Goal: Manage account settings

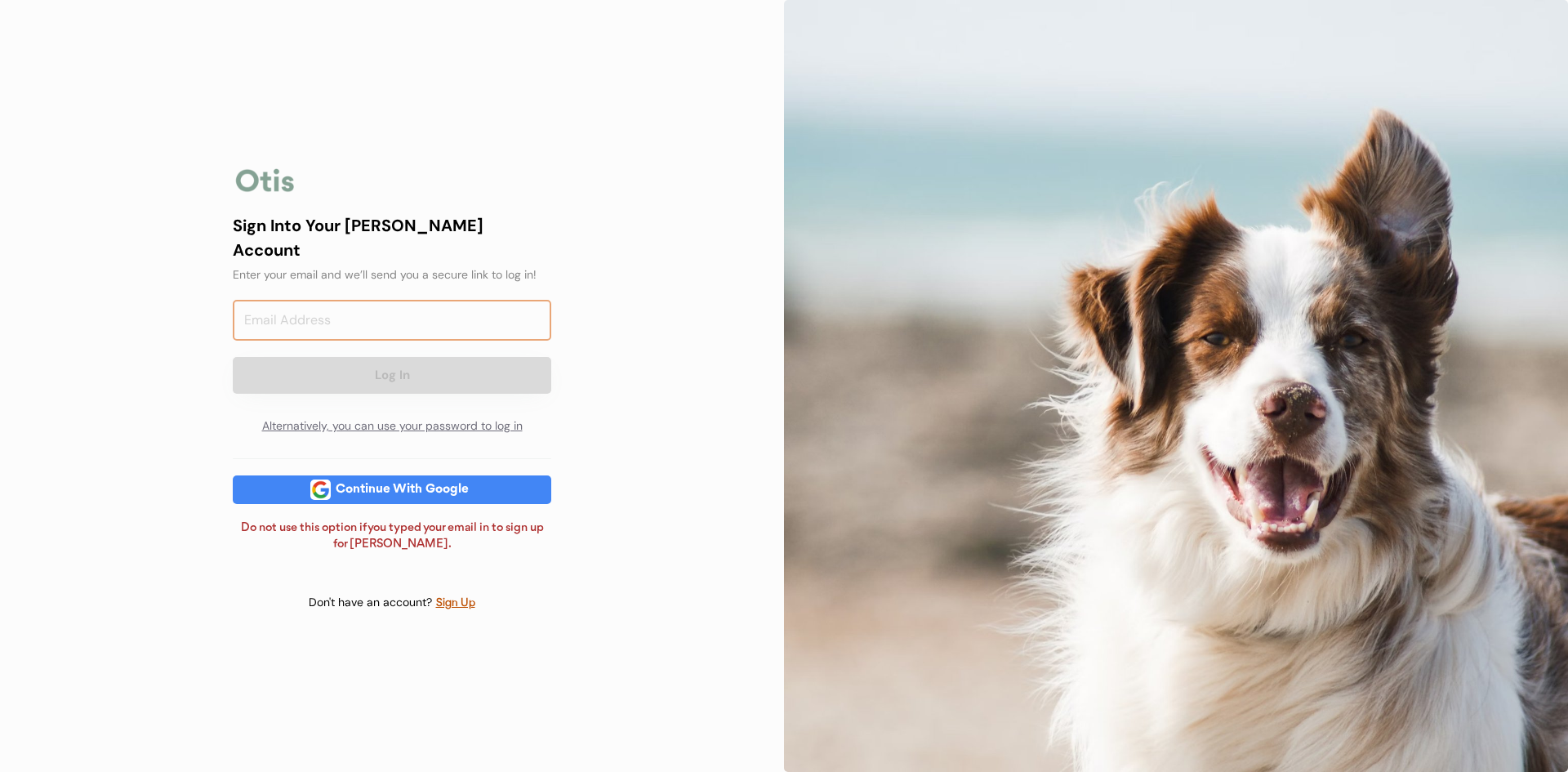
click at [357, 304] on input "email" at bounding box center [392, 320] width 319 height 41
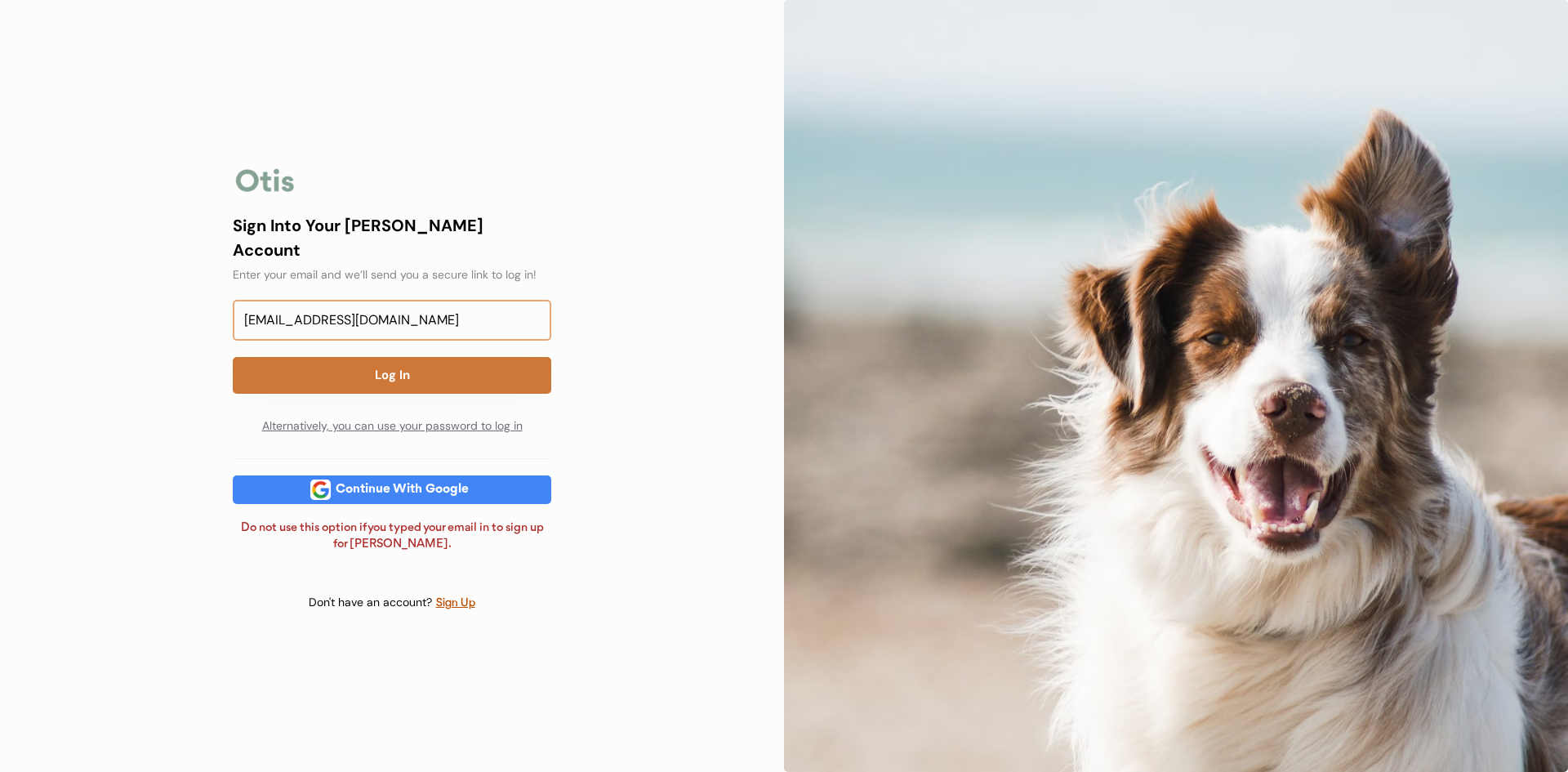
type input "[EMAIL_ADDRESS][DOMAIN_NAME]"
click at [396, 357] on button "Log In" at bounding box center [392, 376] width 319 height 37
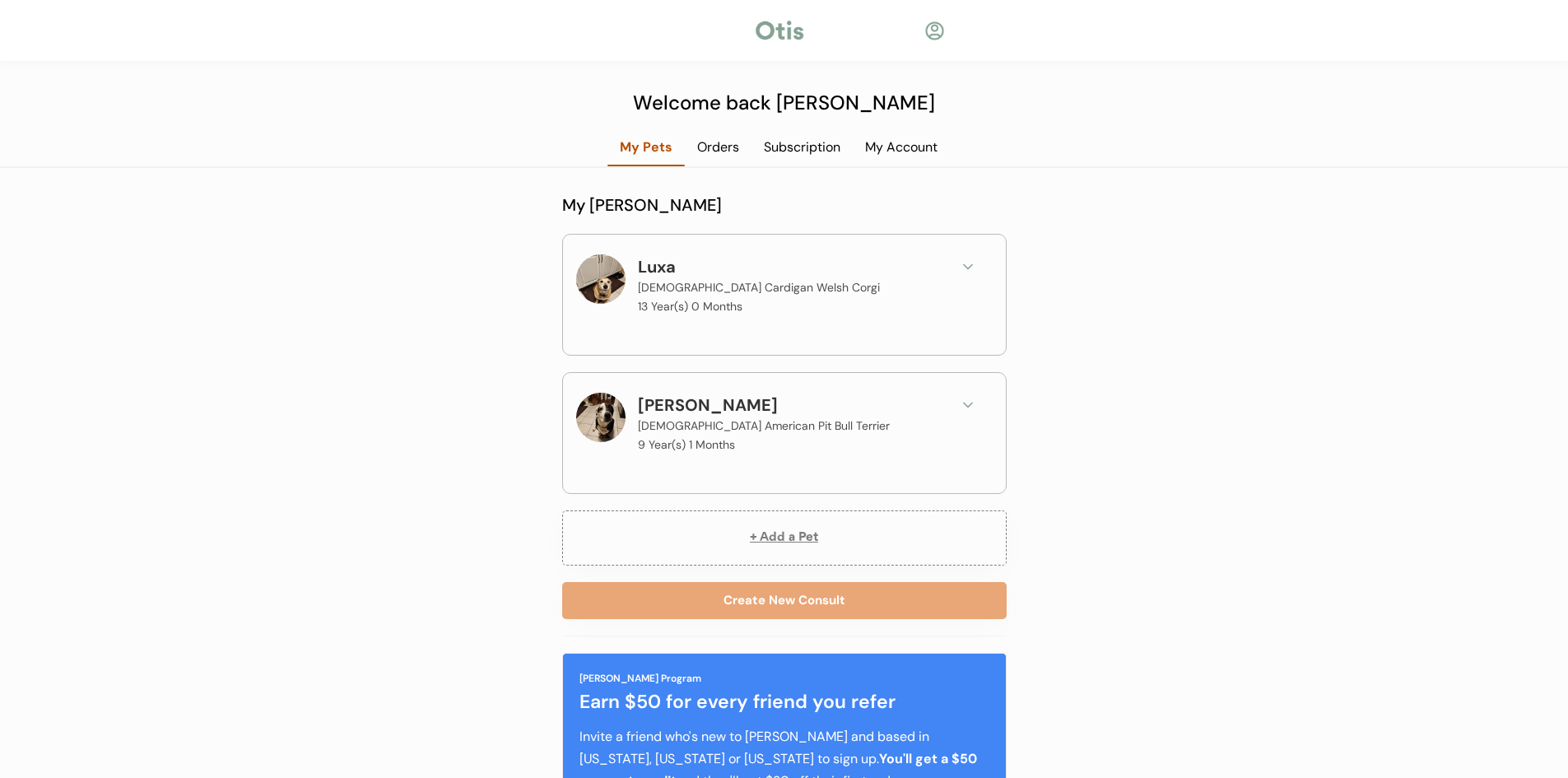
click at [815, 144] on div "Subscription" at bounding box center [802, 148] width 101 height 19
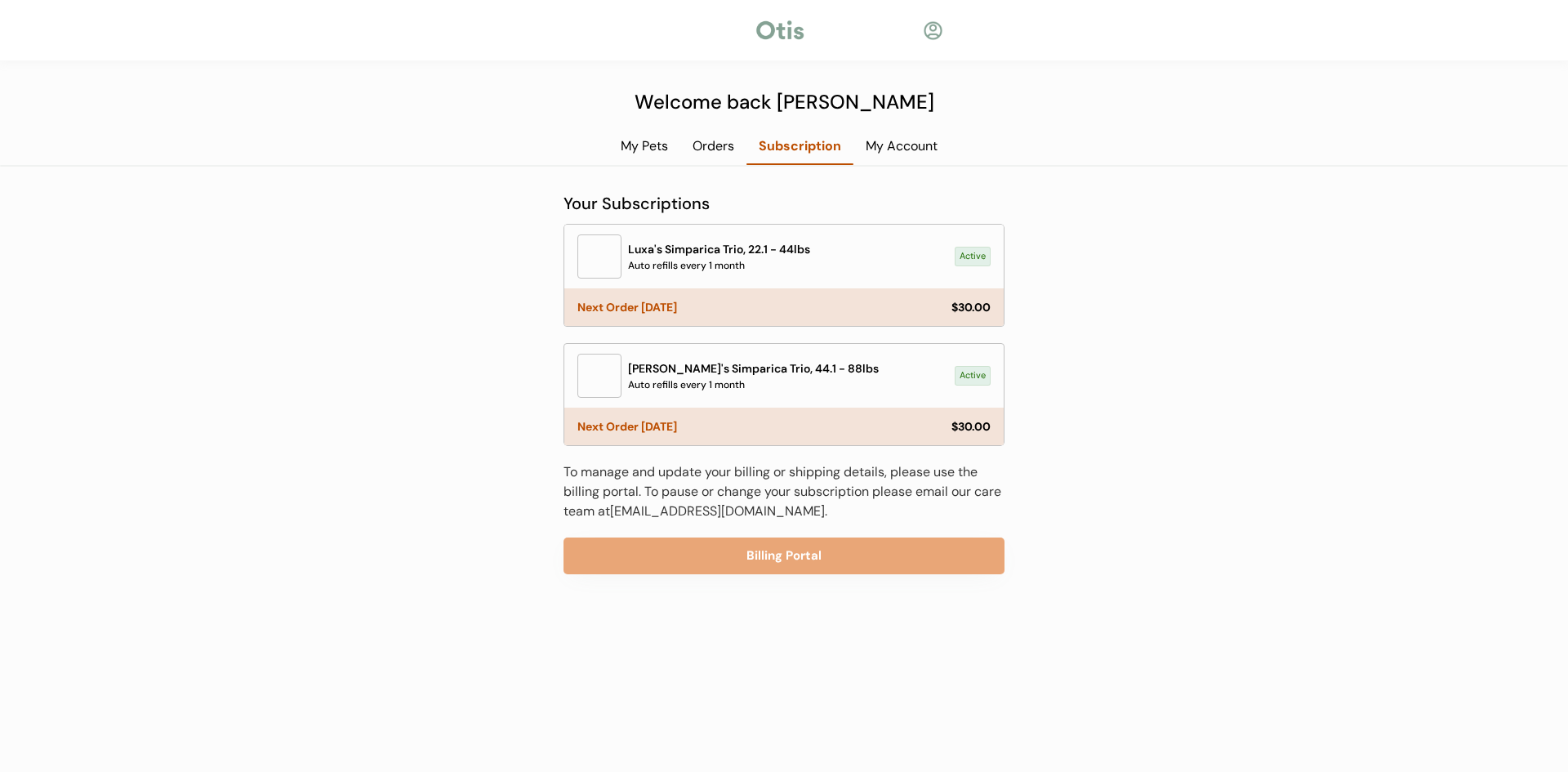
click at [717, 260] on div "Auto refills every 1 month" at bounding box center [686, 265] width 117 height 15
click at [671, 509] on link "hello@otisforpets.com" at bounding box center [716, 510] width 215 height 18
drag, startPoint x: 613, startPoint y: 509, endPoint x: 751, endPoint y: 514, distance: 138.1
click at [751, 514] on div "To manage and update your billing or shipping details, please use the billing p…" at bounding box center [784, 492] width 441 height 59
copy div "hello@otisforpets.com"
